Goal: Find specific page/section: Find specific page/section

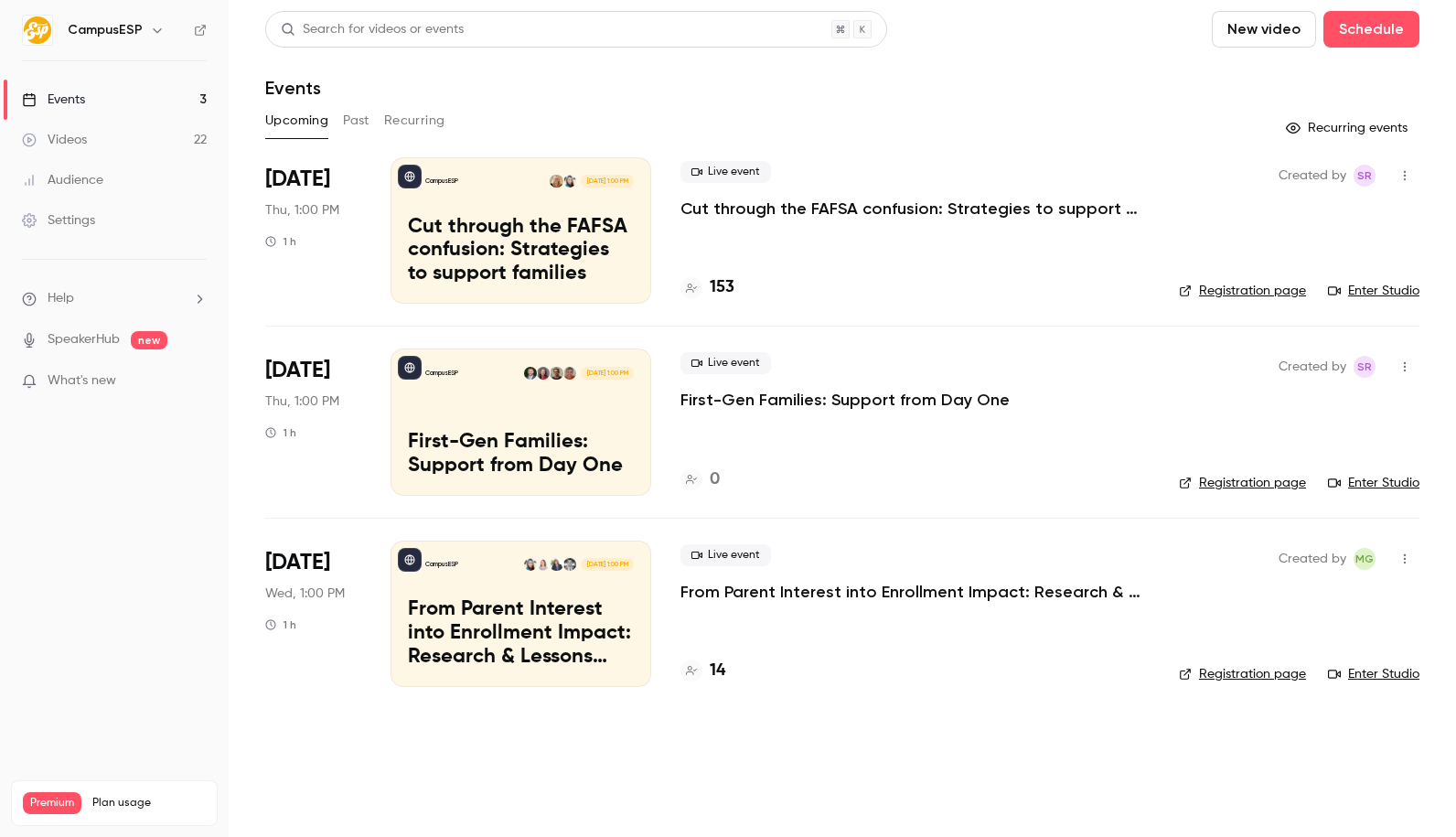
click at [154, 41] on button "button" at bounding box center [157, 30] width 22 height 22
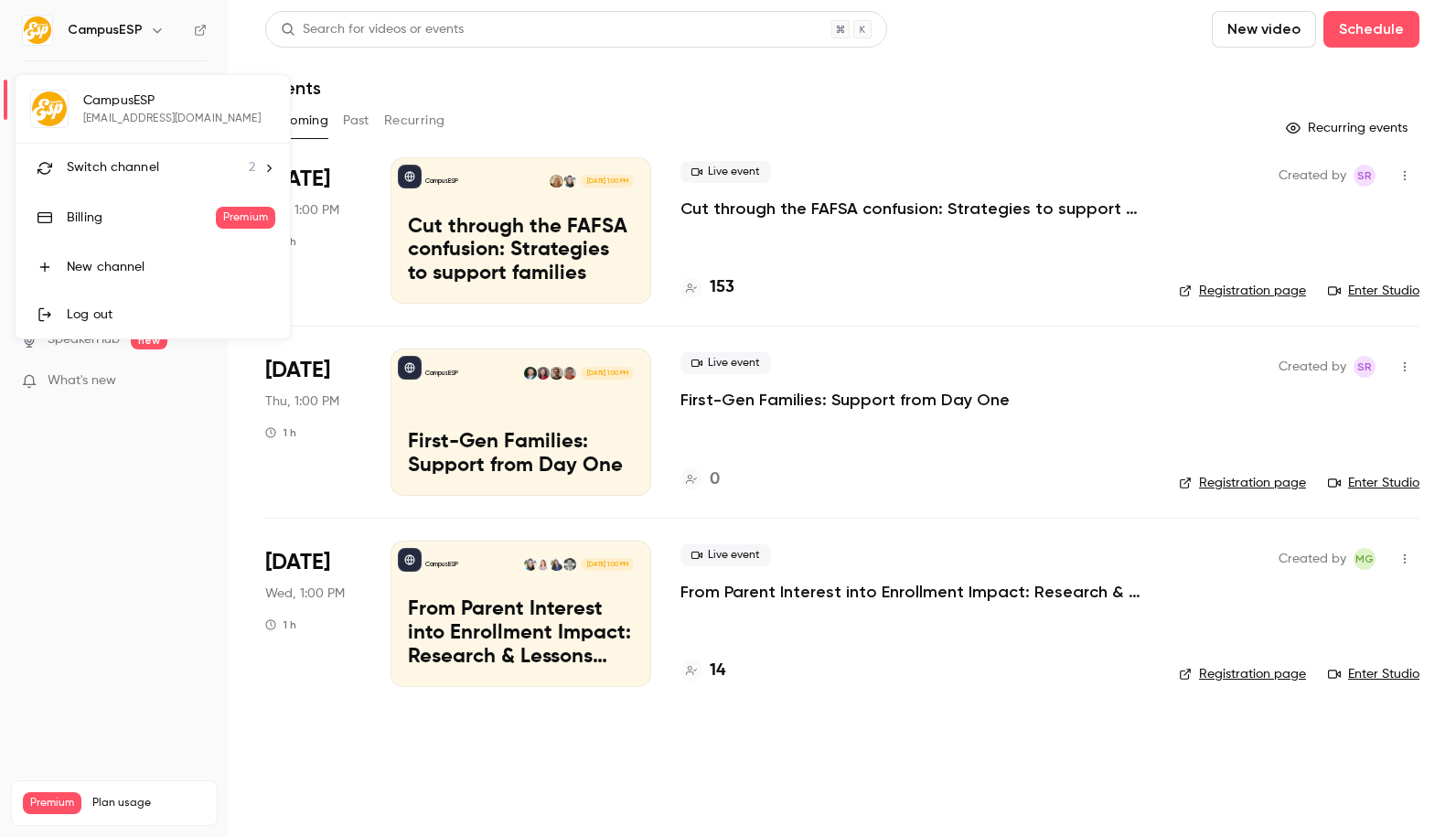
click at [114, 172] on span "Switch channel" at bounding box center [112, 167] width 92 height 19
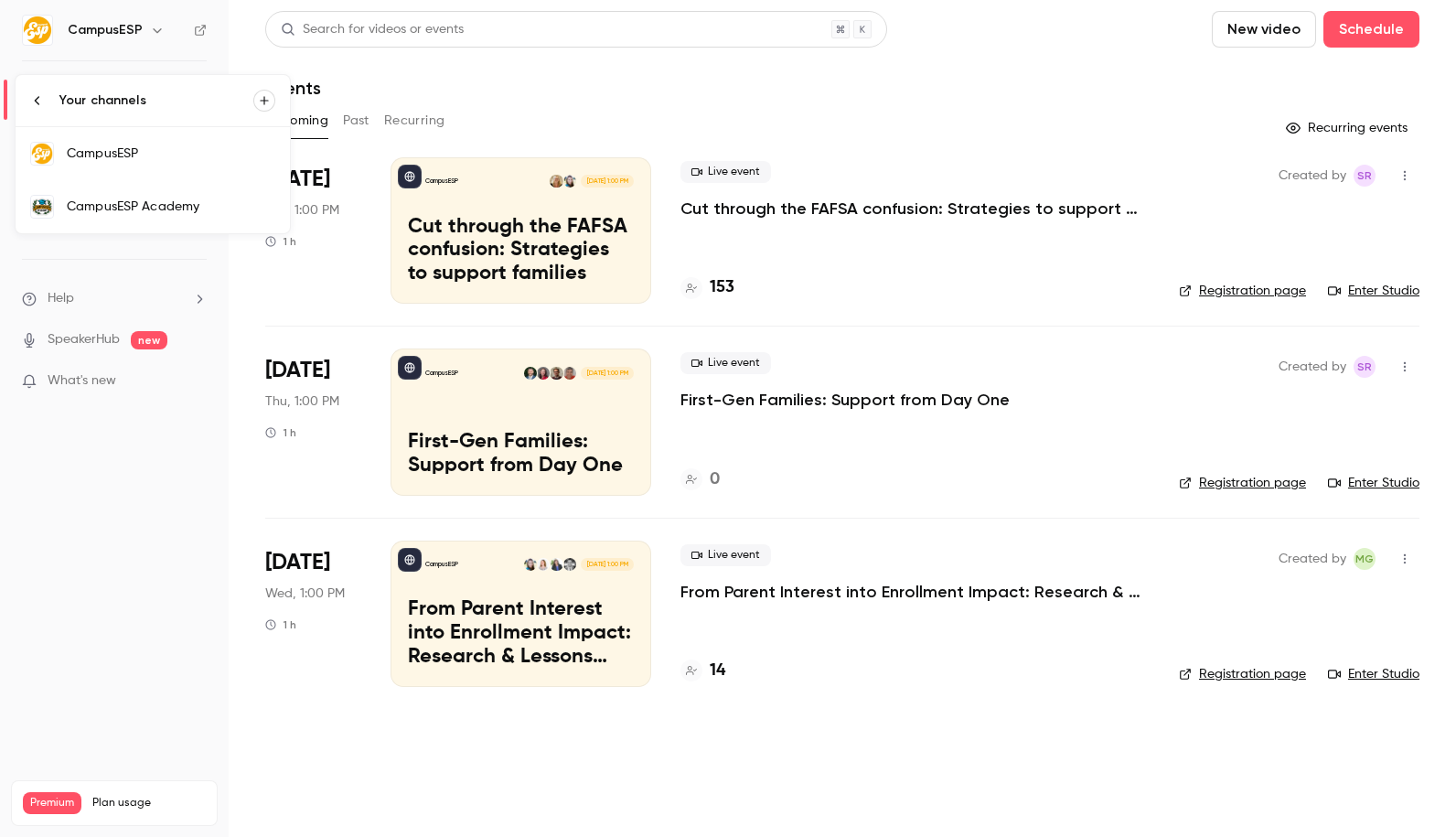
click at [188, 209] on div "CampusESP Academy" at bounding box center [170, 206] width 209 height 18
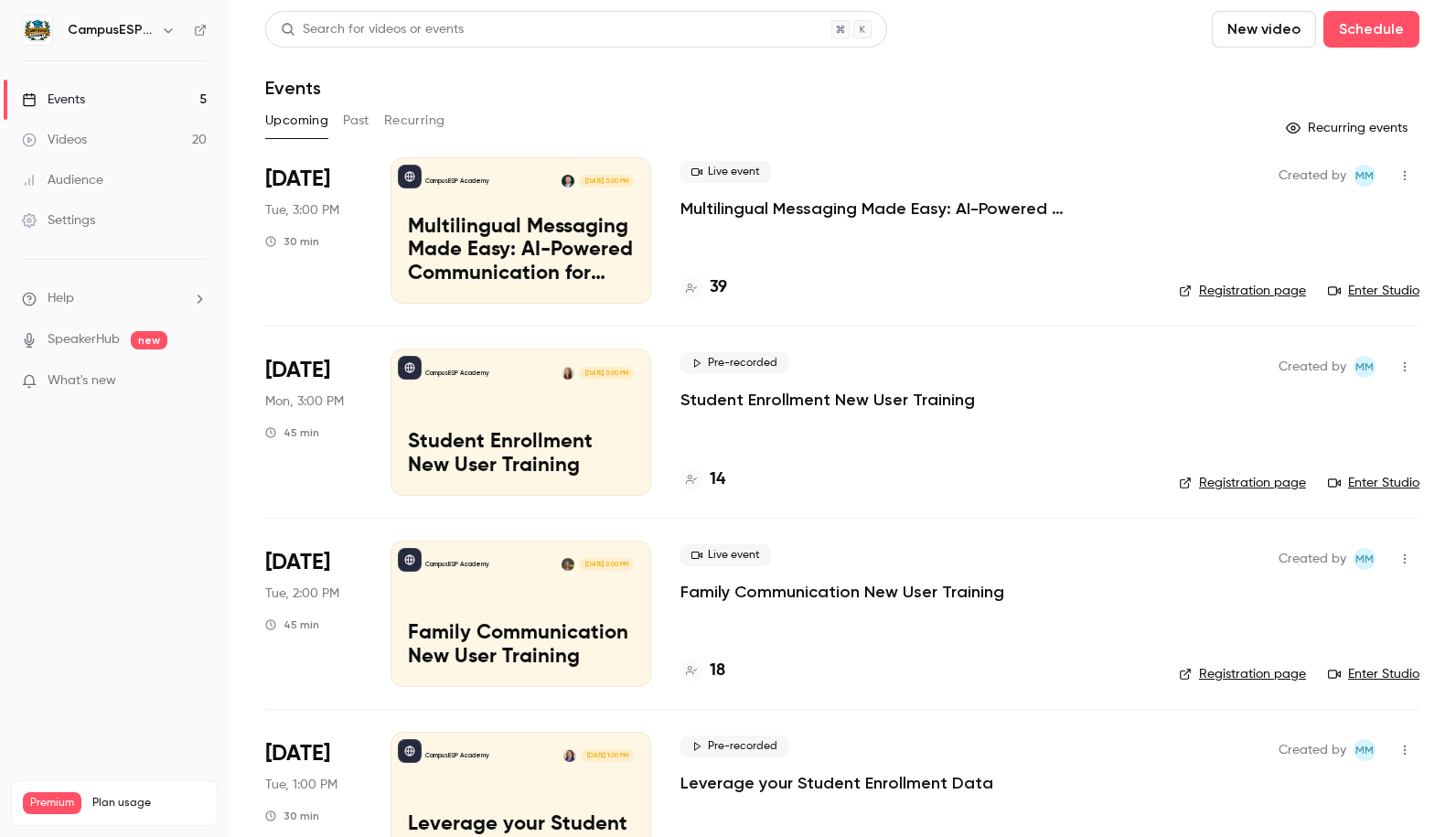
click at [350, 126] on button "Past" at bounding box center [356, 121] width 27 height 30
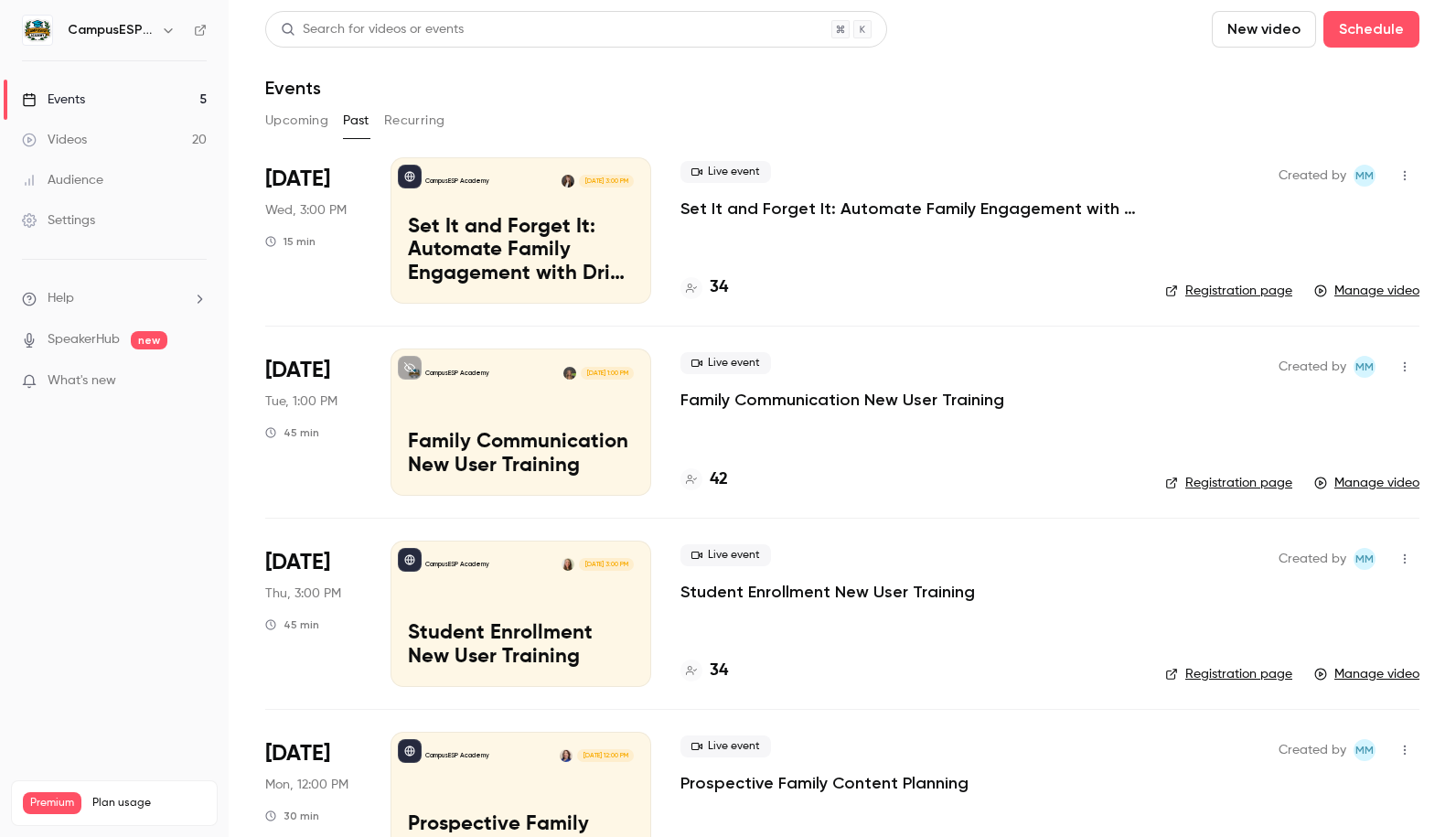
click at [417, 30] on div "Search for videos or events" at bounding box center [372, 29] width 183 height 19
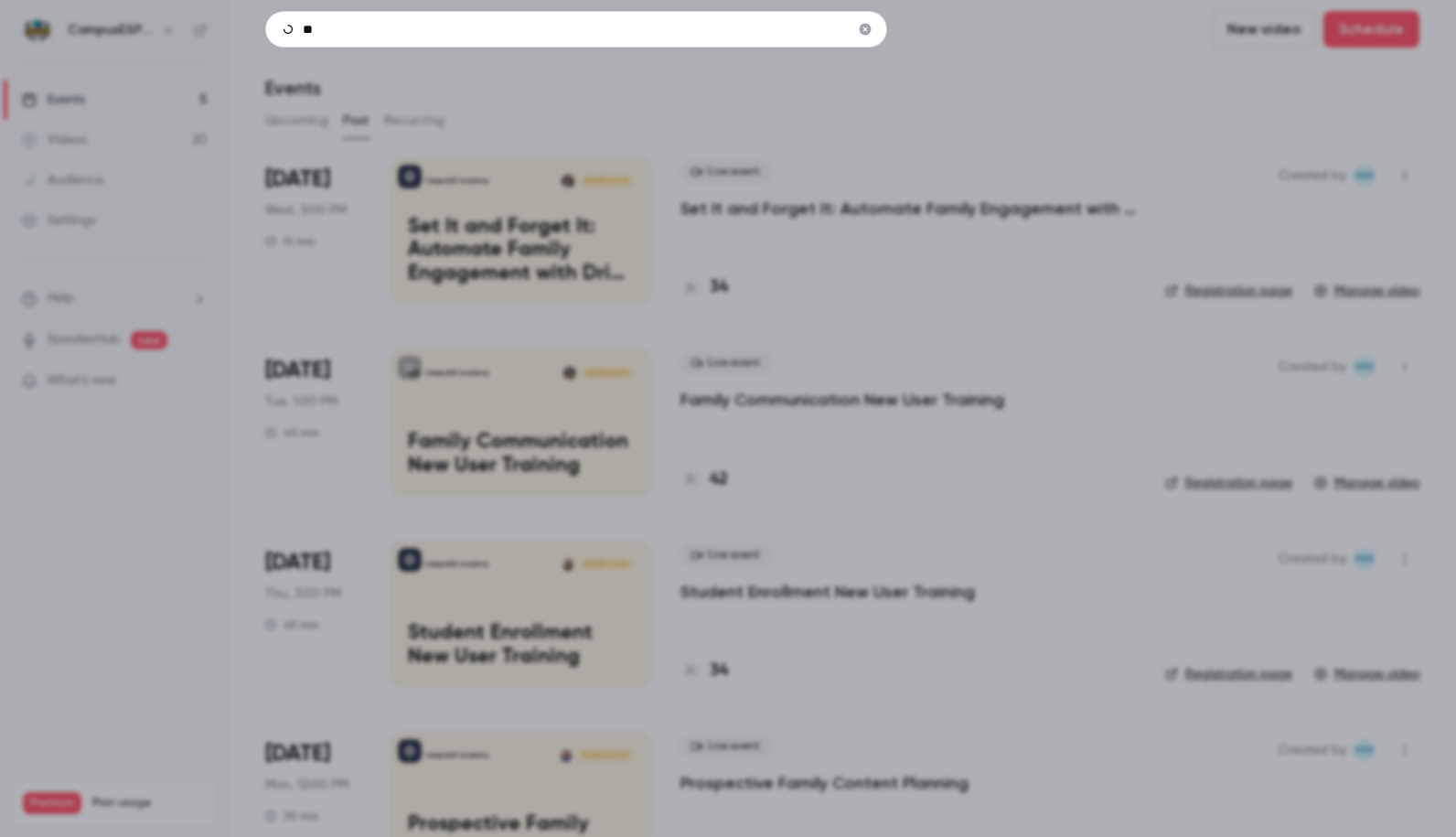
type input "*"
type input "**********"
click at [871, 31] on icon "Clear" at bounding box center [865, 29] width 15 height 13
